Goal: Find specific fact: Find specific fact

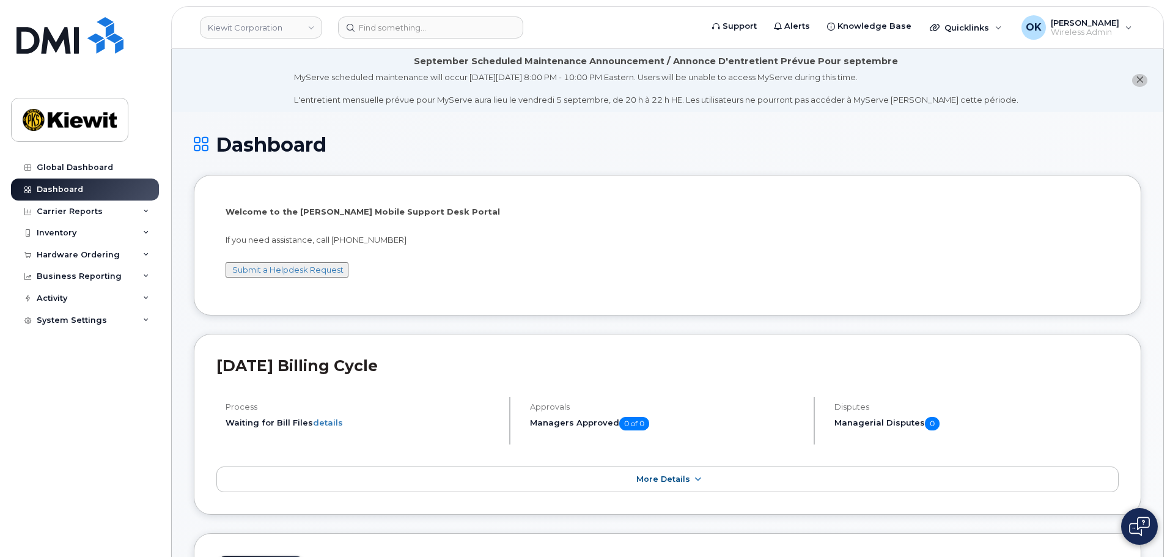
click at [477, 177] on li "Welcome to the [PERSON_NAME] Mobile Support Desk Portal If you need assistance,…" at bounding box center [667, 245] width 947 height 141
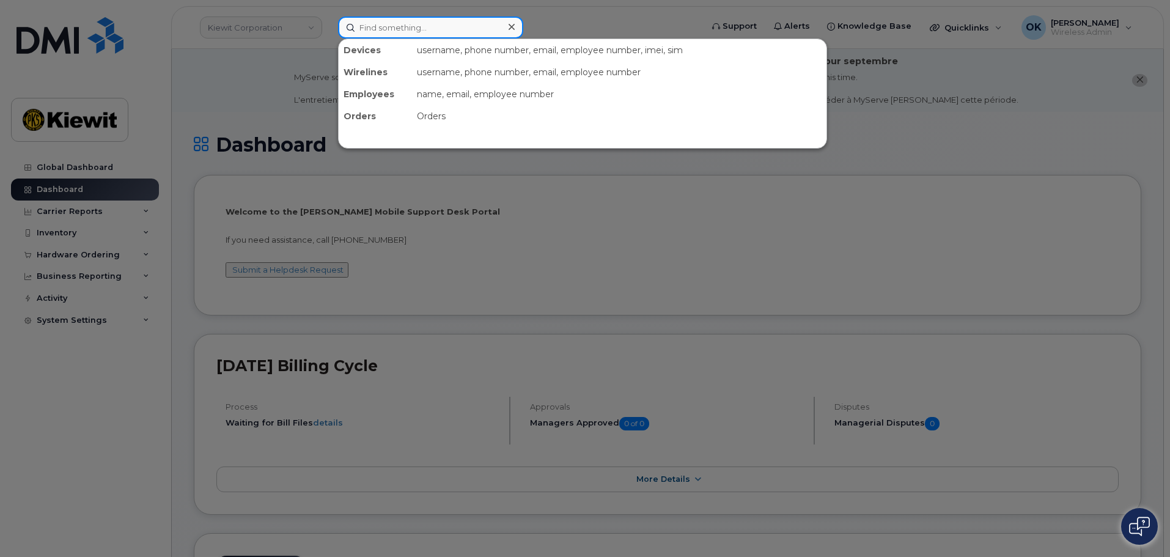
click at [379, 31] on input at bounding box center [430, 27] width 185 height 22
paste input "00578903"
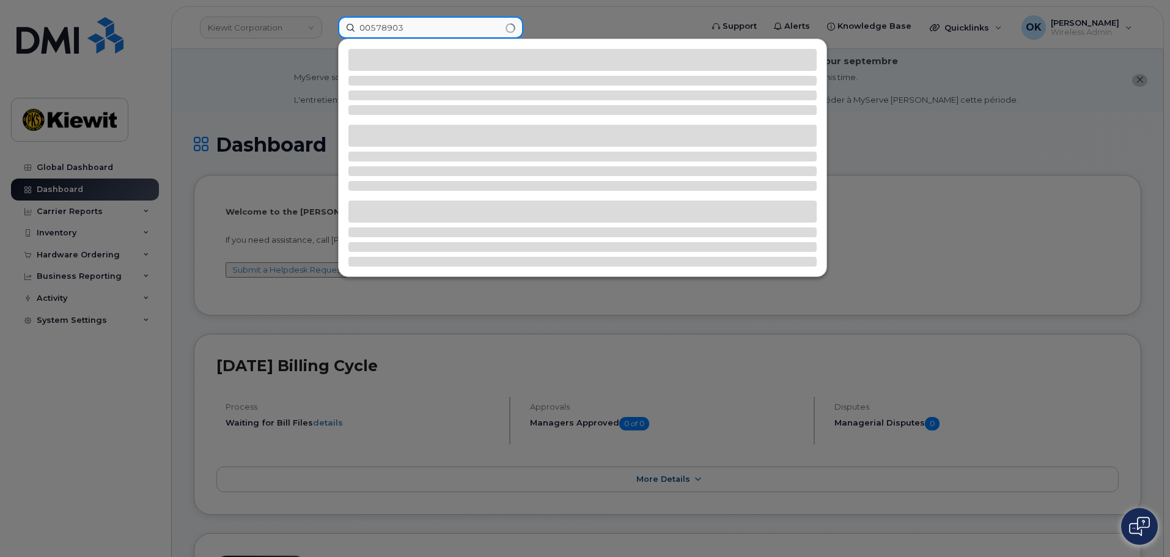
drag, startPoint x: 373, startPoint y: 28, endPoint x: 334, endPoint y: 38, distance: 39.9
click at [334, 38] on div "00578903" at bounding box center [515, 27] width 375 height 22
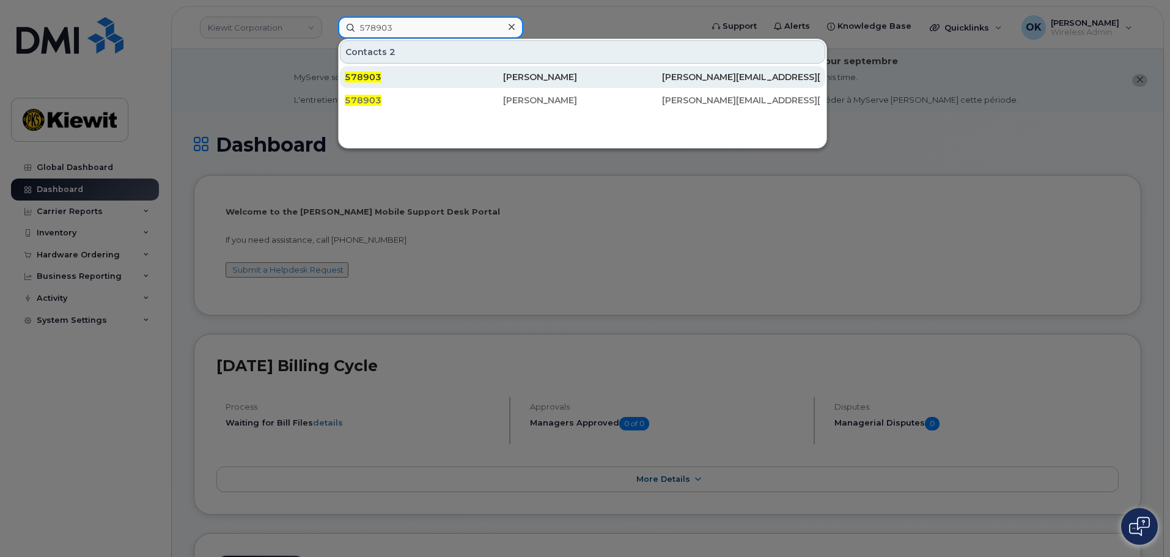
type input "578903"
click at [535, 71] on div "[PERSON_NAME]" at bounding box center [582, 77] width 158 height 22
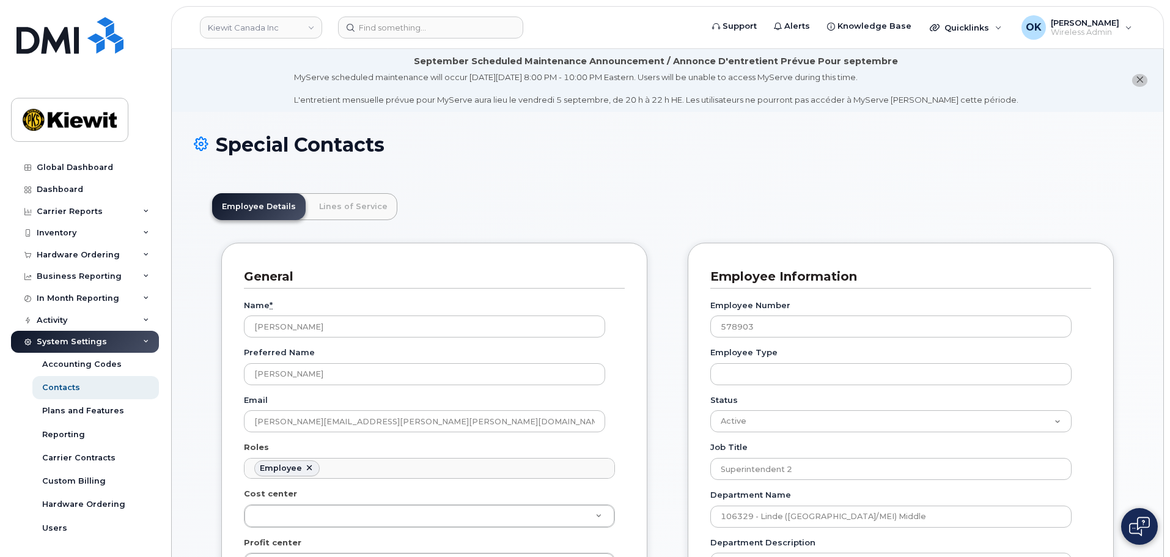
scroll to position [36, 0]
click at [321, 203] on link "Lines of Service" at bounding box center [353, 206] width 88 height 27
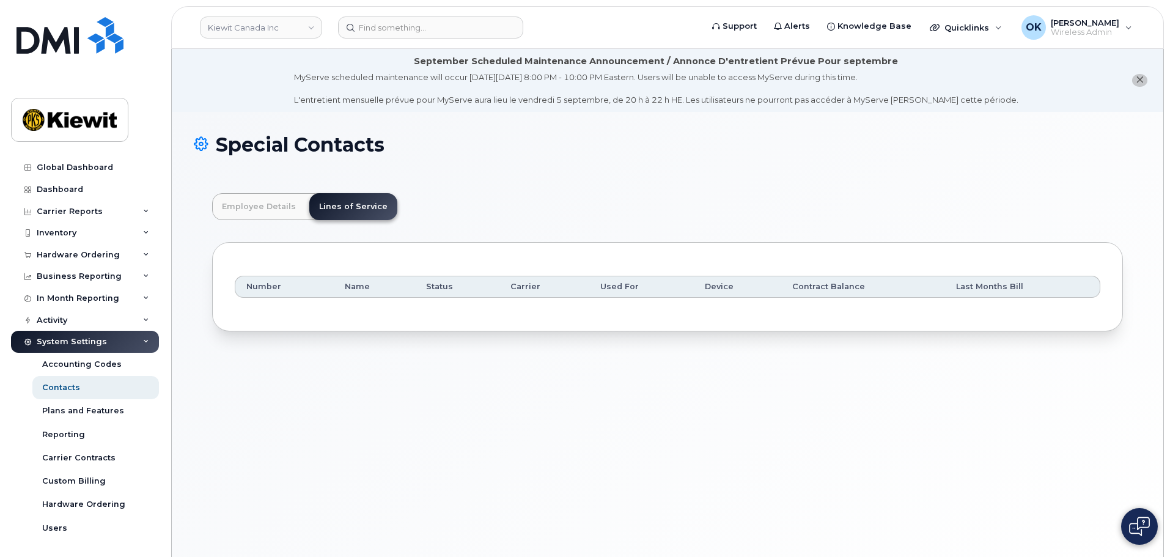
click at [563, 189] on div "Employee Details Lines of Service General Name * [PERSON_NAME] Preferred Name […" at bounding box center [667, 262] width 947 height 175
